Goal: Transaction & Acquisition: Download file/media

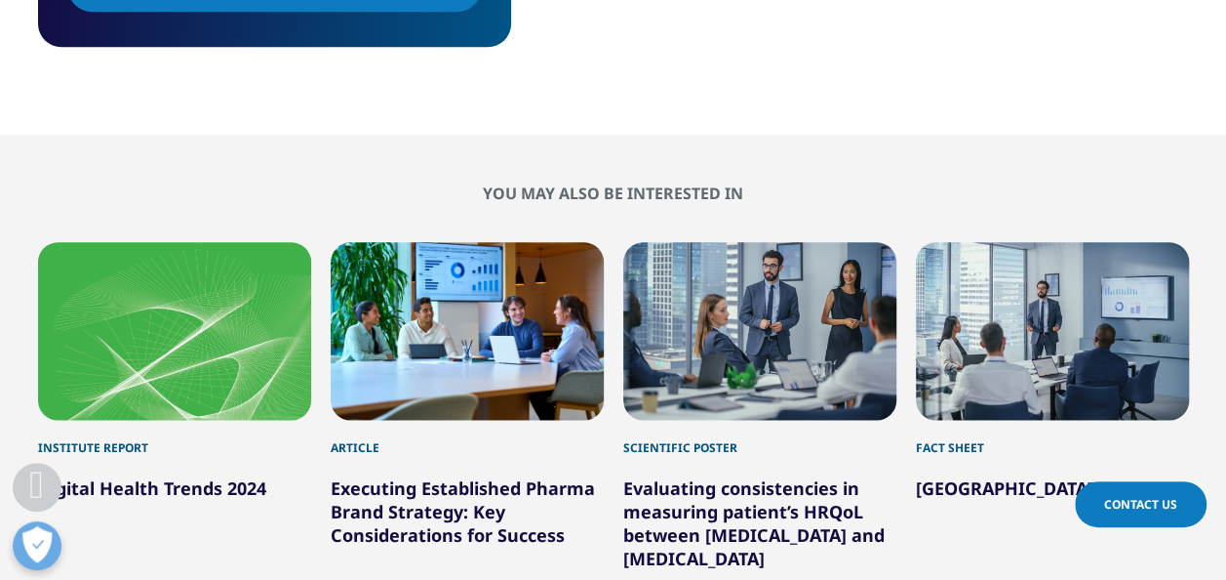
scroll to position [781, 0]
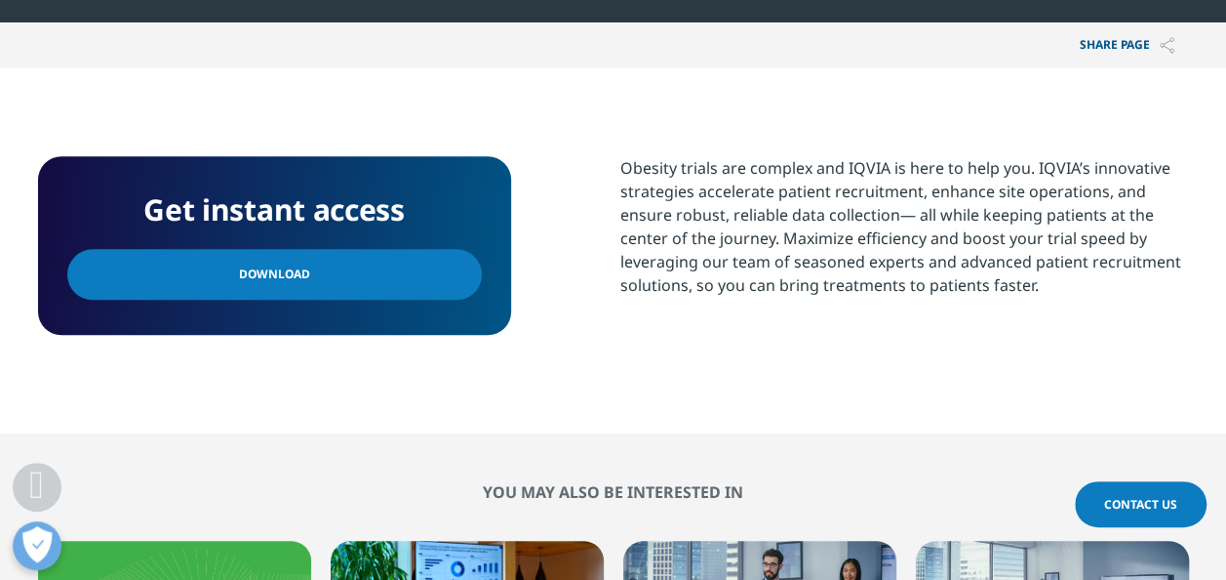
click at [279, 269] on span "Download" at bounding box center [274, 273] width 71 height 21
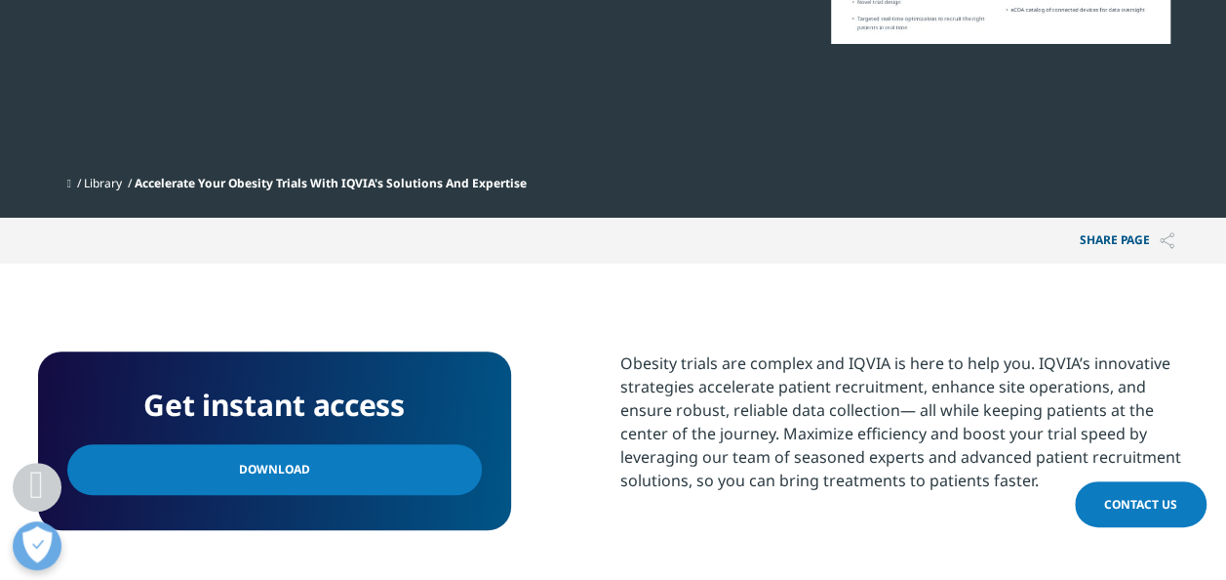
scroll to position [1171, 0]
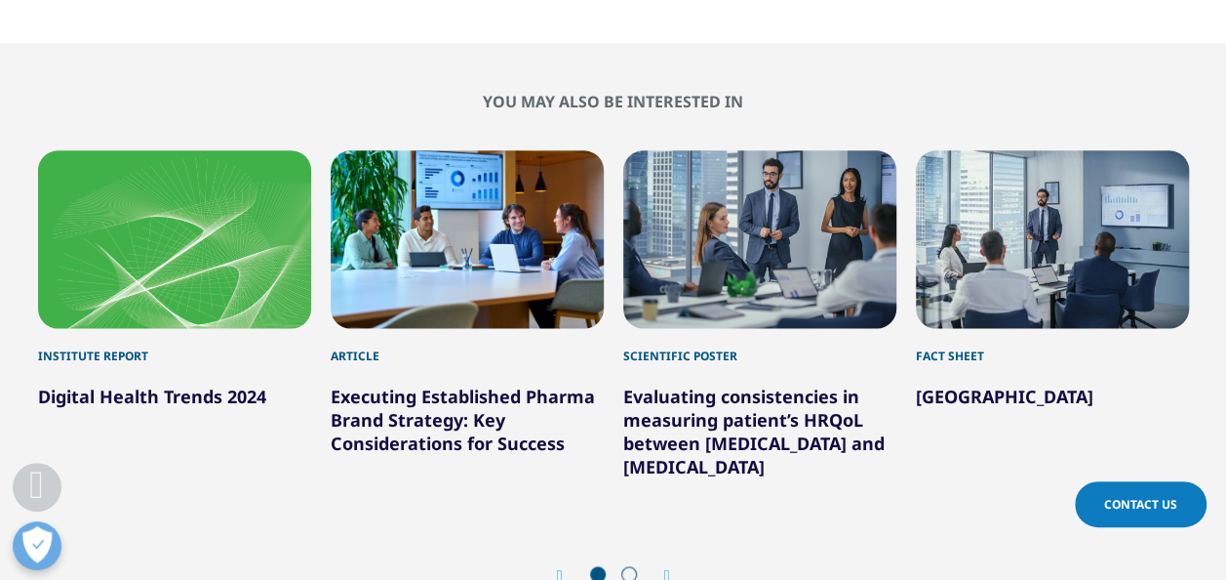
click at [626, 568] on span at bounding box center [630, 574] width 16 height 16
click at [628, 574] on span at bounding box center [630, 574] width 16 height 16
click at [671, 565] on div "Prev Next" at bounding box center [613, 575] width 1151 height 59
click at [669, 571] on icon "Next slide" at bounding box center [667, 576] width 6 height 16
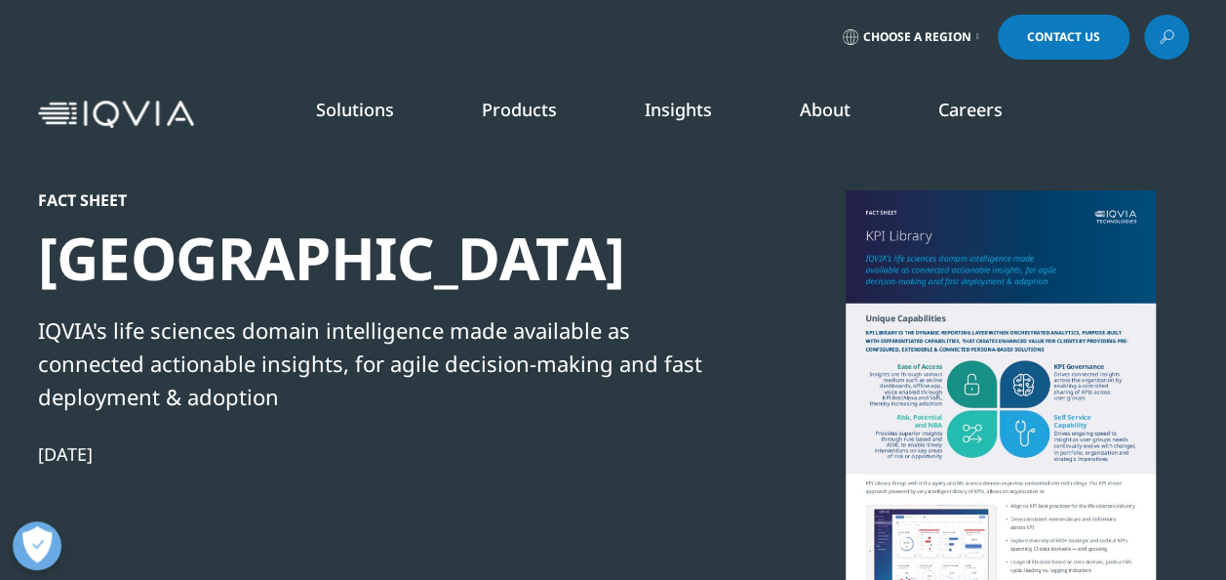
scroll to position [178, 1151]
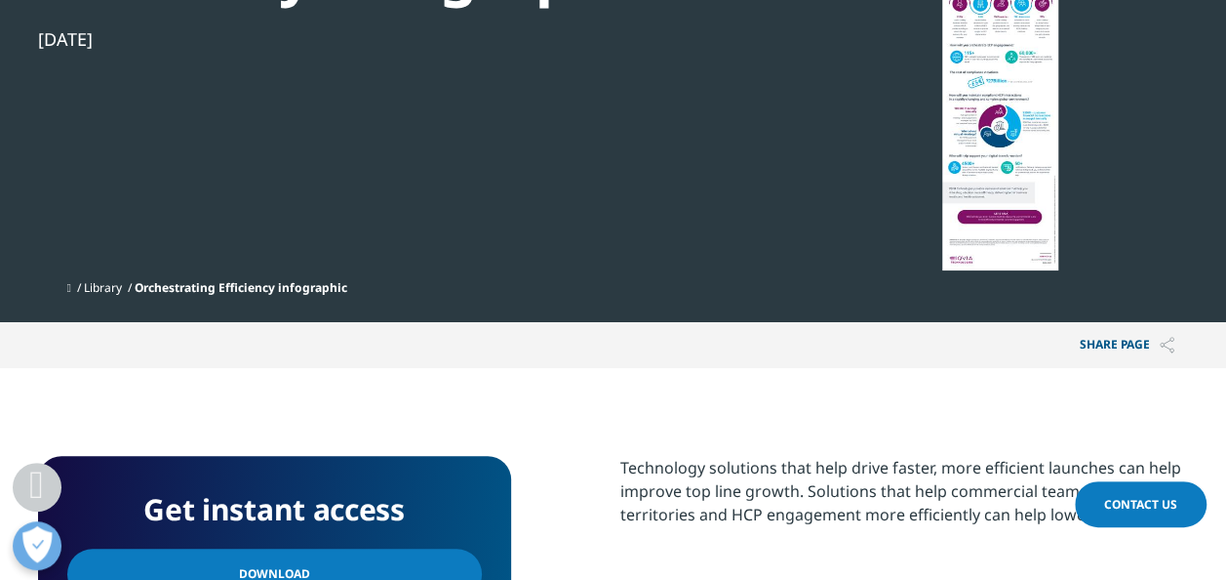
scroll to position [390, 0]
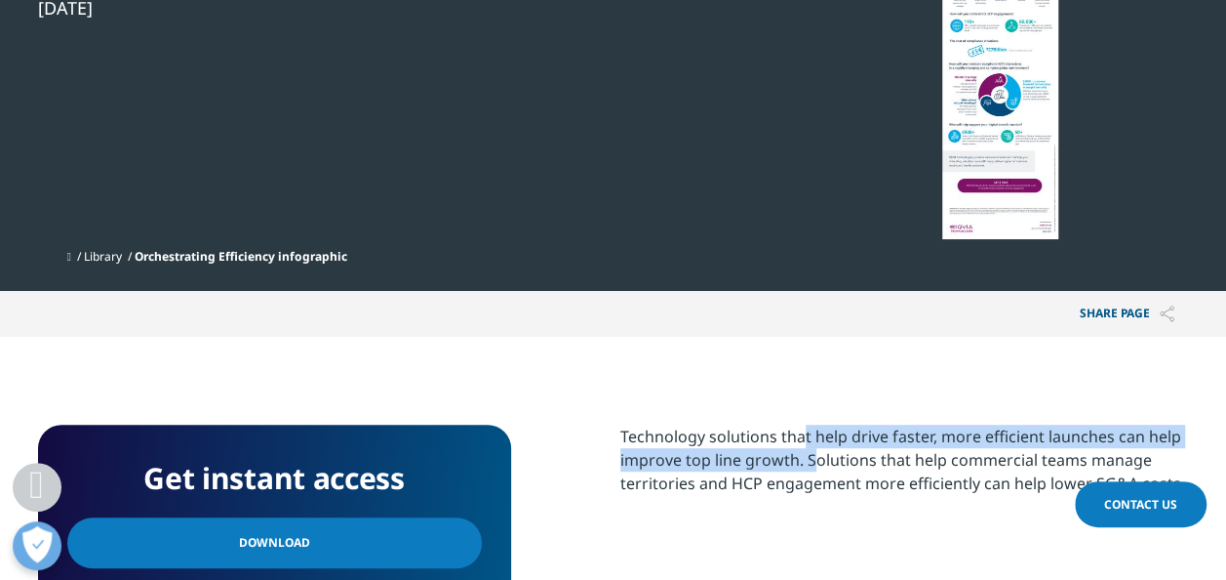
drag, startPoint x: 798, startPoint y: 443, endPoint x: 803, endPoint y: 462, distance: 20.1
click at [803, 462] on p "Technology solutions that help drive faster, more efficient launches can help i…" at bounding box center [905, 466] width 569 height 85
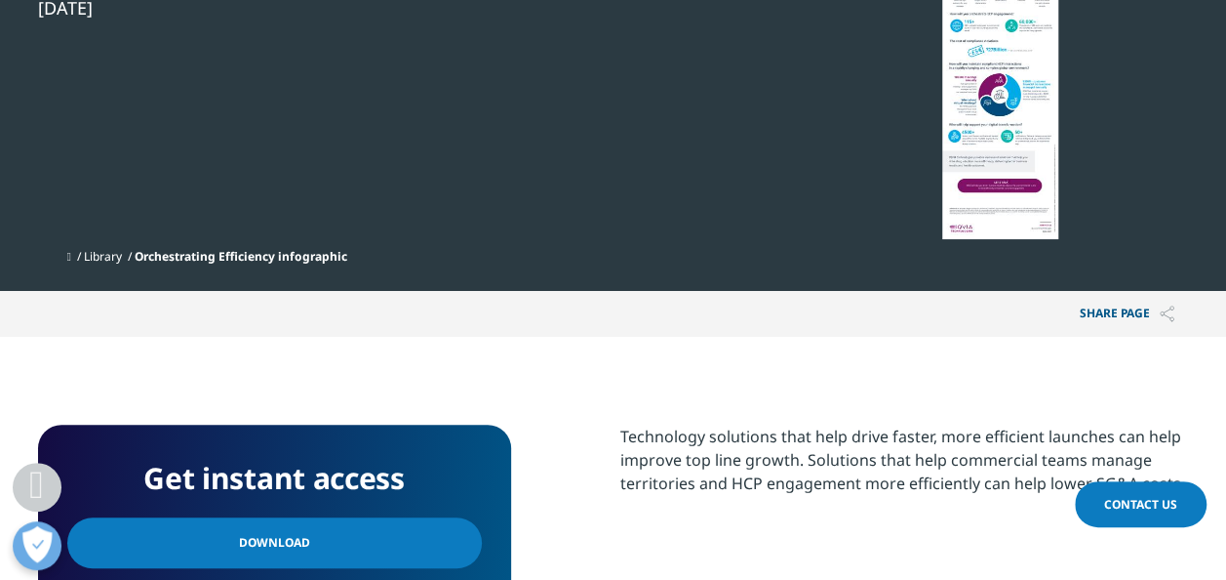
drag, startPoint x: 803, startPoint y: 462, endPoint x: 843, endPoint y: 477, distance: 42.6
click at [843, 478] on p "Technology solutions that help drive faster, more efficient launches can help i…" at bounding box center [905, 466] width 569 height 85
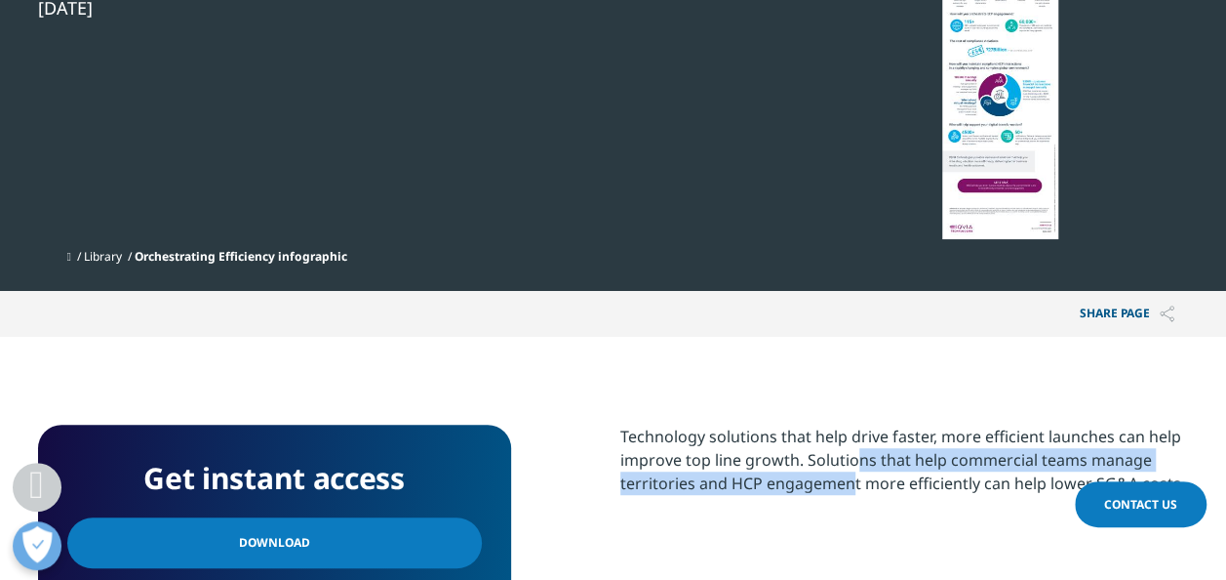
click at [842, 496] on p "Technology solutions that help drive faster, more efficient launches can help i…" at bounding box center [905, 466] width 569 height 85
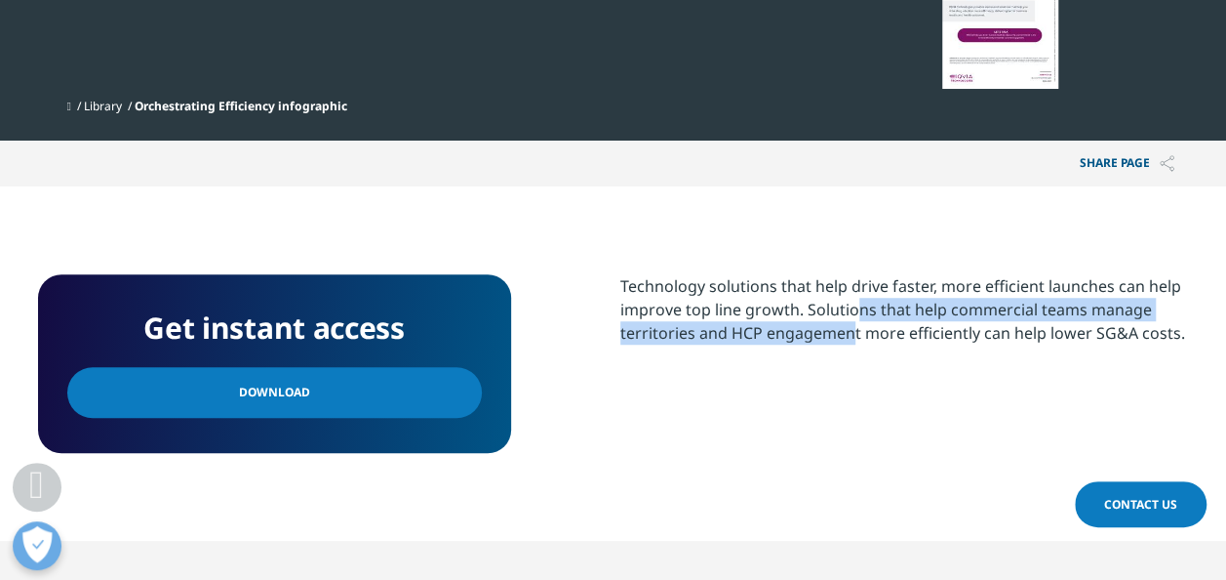
scroll to position [683, 0]
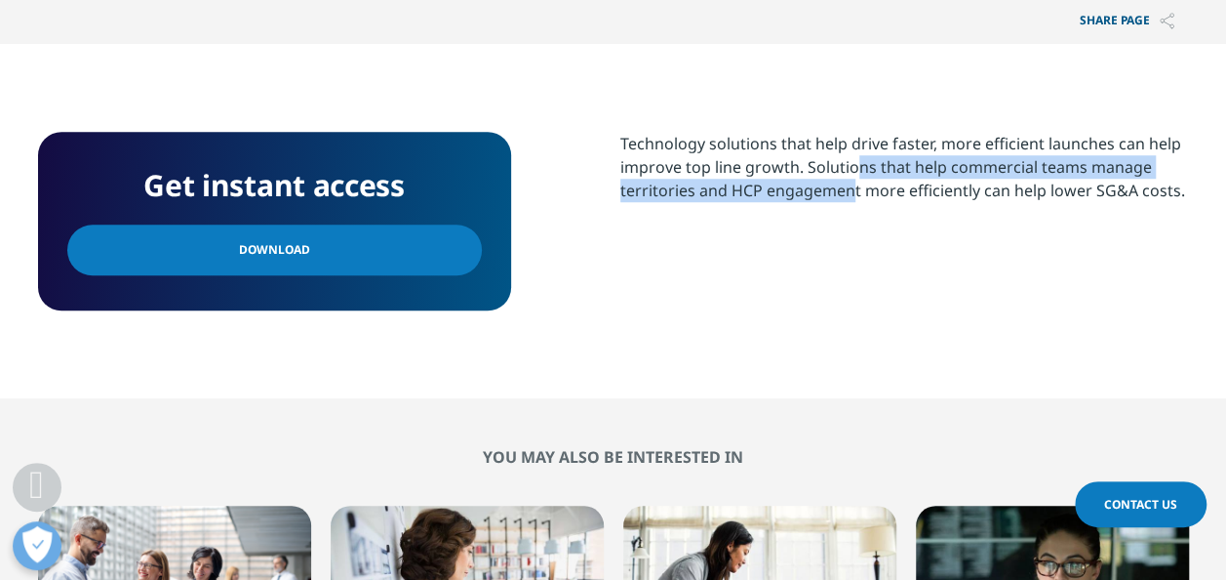
click at [310, 242] on link "Download" at bounding box center [274, 249] width 415 height 51
